Goal: Information Seeking & Learning: Learn about a topic

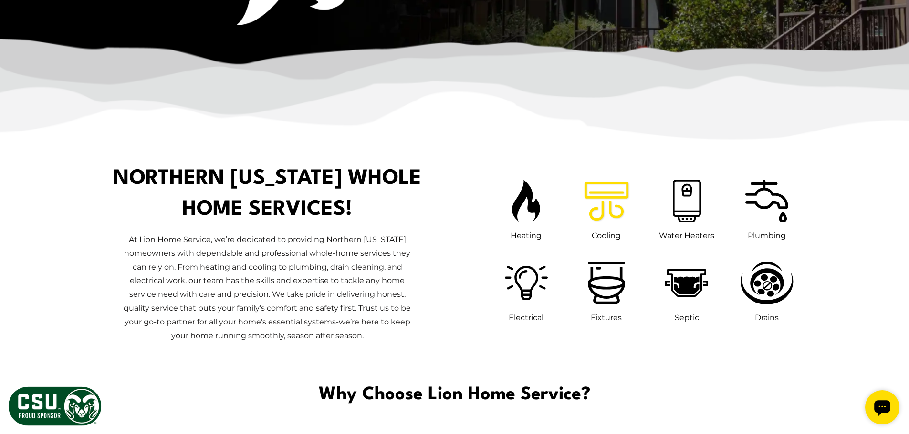
scroll to position [668, 0]
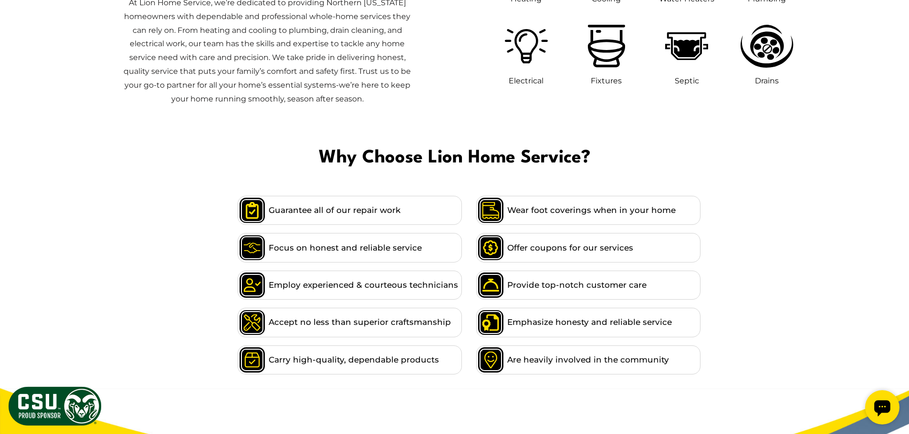
drag, startPoint x: 908, startPoint y: 116, endPoint x: 898, endPoint y: 140, distance: 26.5
click at [898, 140] on div "Northern [US_STATE] Whole Home Services!" at bounding box center [454, 35] width 909 height 217
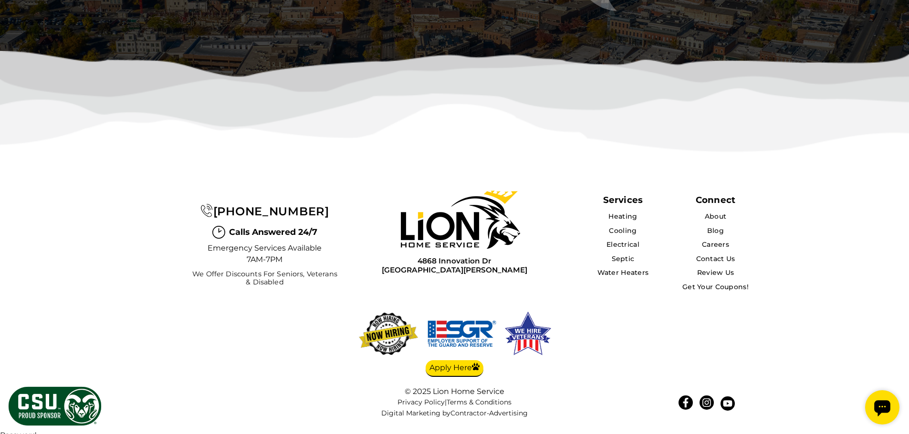
scroll to position [3097, 0]
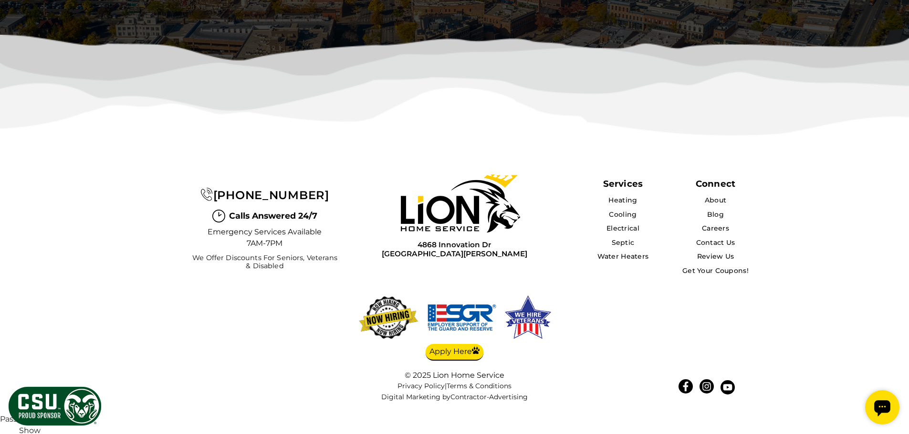
drag, startPoint x: 913, startPoint y: 124, endPoint x: 45, endPoint y: 24, distance: 873.9
click at [888, 406] on icon "Open chat widget" at bounding box center [882, 409] width 16 height 16
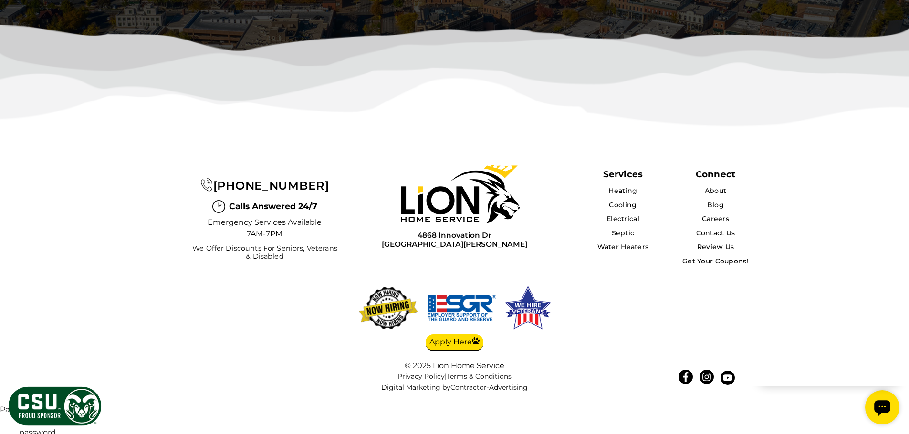
scroll to position [3110, 0]
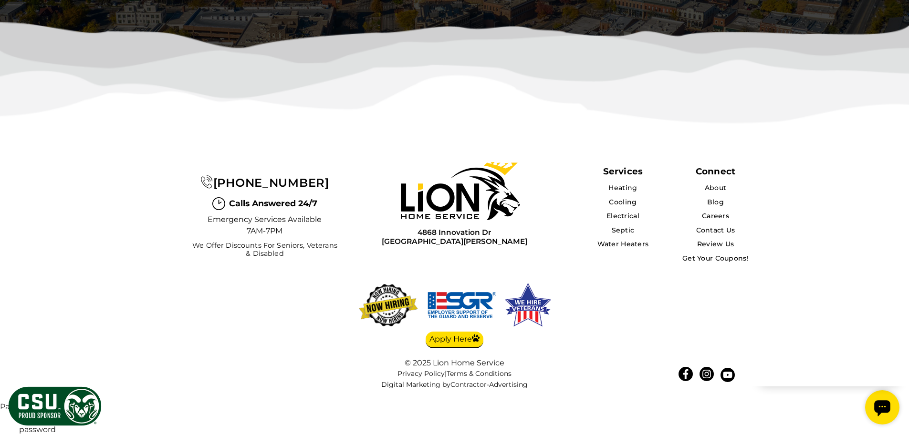
click at [876, 411] on icon "Open chat widget" at bounding box center [882, 409] width 16 height 16
drag, startPoint x: 871, startPoint y: 410, endPoint x: 995, endPoint y: 410, distance: 124.5
click at [871, 410] on div "Open chat widget" at bounding box center [882, 408] width 34 height 34
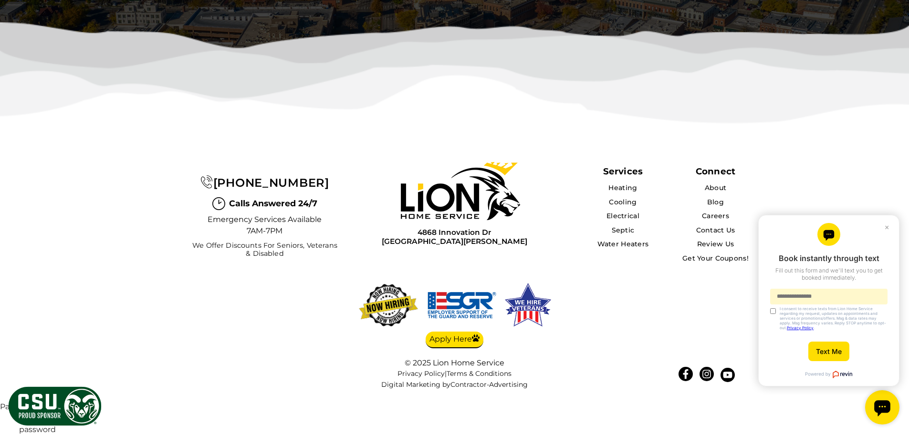
click at [846, 414] on body "× Book instantly through text Fill out this form and we'll text you to get book…" at bounding box center [823, 317] width 172 height 224
click at [724, 235] on link "Contact Us" at bounding box center [715, 230] width 40 height 9
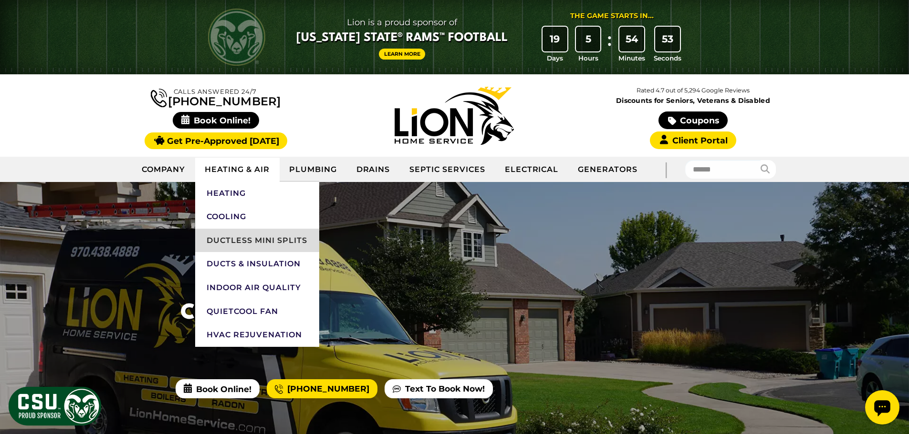
click at [253, 235] on link "Ductless Mini Splits" at bounding box center [257, 241] width 124 height 24
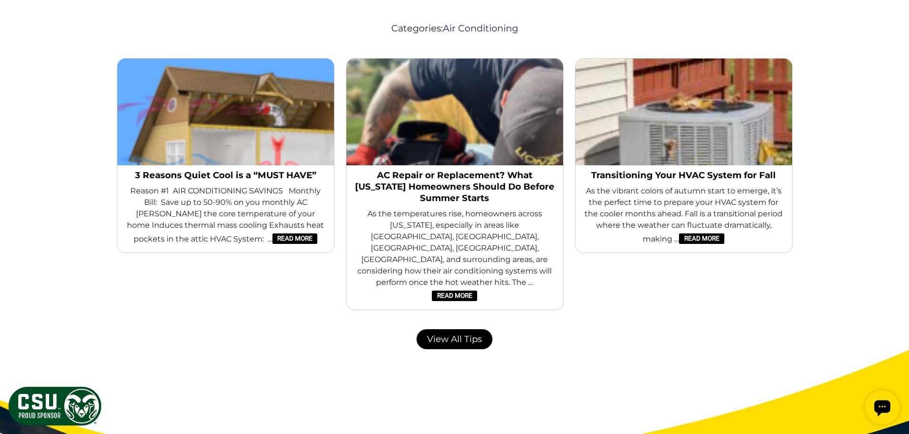
scroll to position [3100, 0]
